Goal: Transaction & Acquisition: Book appointment/travel/reservation

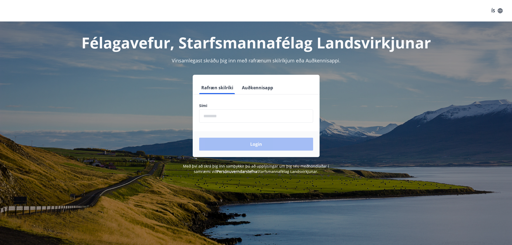
click at [263, 116] on input "phone" at bounding box center [256, 115] width 114 height 13
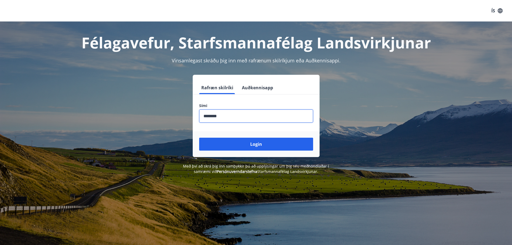
type input "********"
click at [199, 138] on button "Login" at bounding box center [256, 144] width 114 height 13
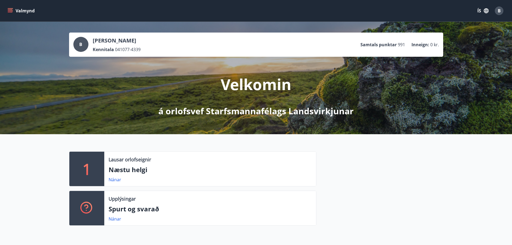
scroll to position [188, 0]
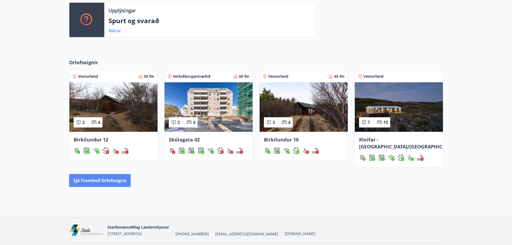
click at [107, 174] on button "Sjá framboð orlofseigna" at bounding box center [100, 180] width 62 height 13
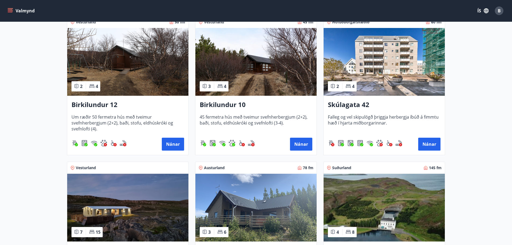
click at [134, 91] on img at bounding box center [127, 62] width 121 height 68
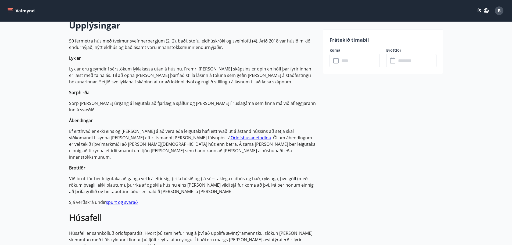
scroll to position [134, 0]
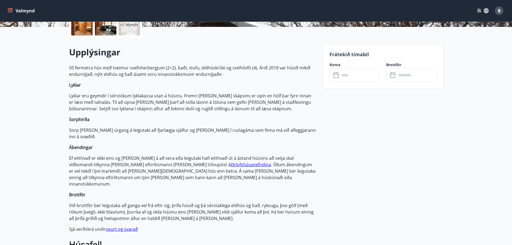
click at [343, 80] on input "text" at bounding box center [360, 75] width 40 height 13
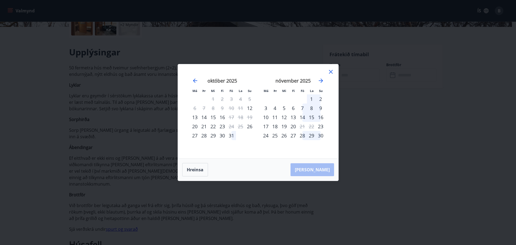
click at [332, 70] on icon at bounding box center [331, 72] width 6 height 6
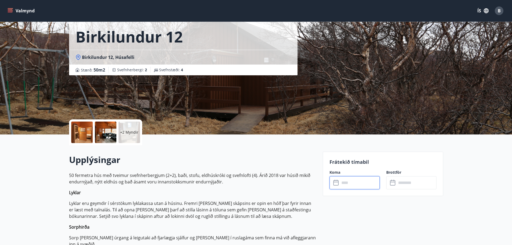
scroll to position [0, 0]
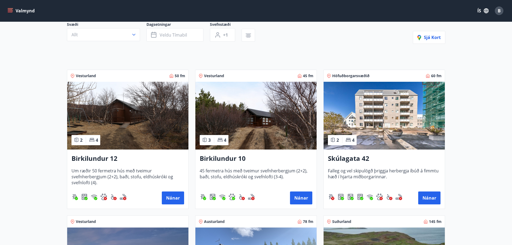
scroll to position [188, 0]
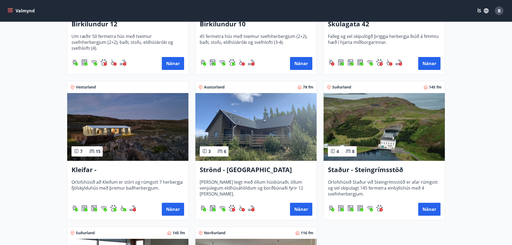
click at [284, 136] on img at bounding box center [255, 127] width 121 height 68
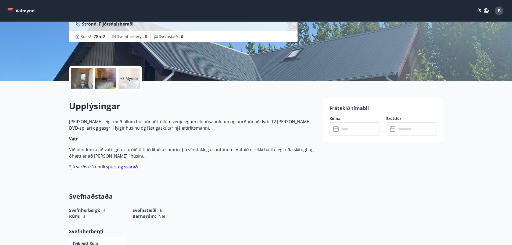
scroll to position [107, 0]
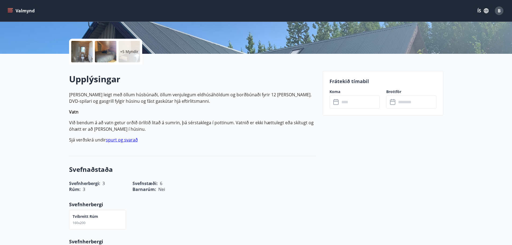
click at [350, 102] on input "text" at bounding box center [360, 101] width 40 height 13
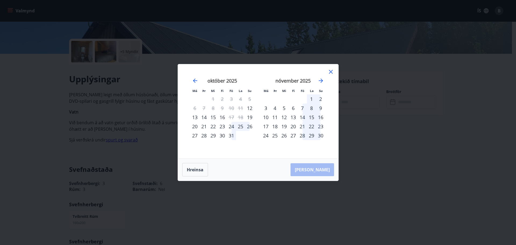
click at [329, 71] on icon at bounding box center [331, 72] width 6 height 6
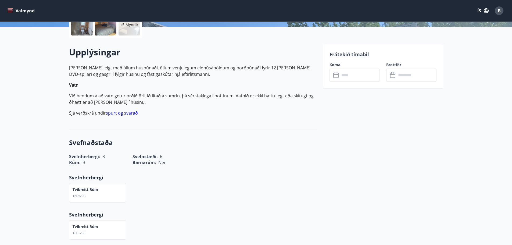
scroll to position [0, 0]
